Goal: Task Accomplishment & Management: Use online tool/utility

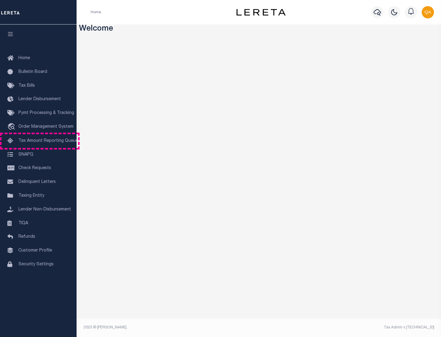
click at [38, 141] on span "Tax Amount Reporting Queue" at bounding box center [48, 141] width 60 height 4
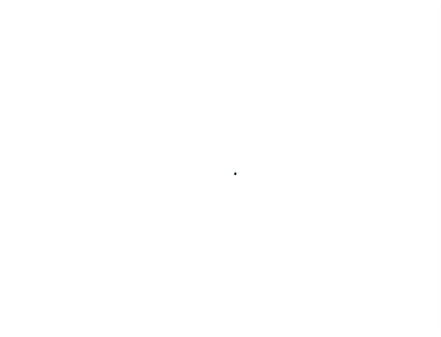
select select "100"
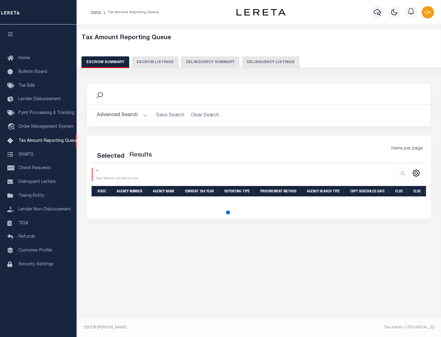
select select "100"
